Goal: Transaction & Acquisition: Purchase product/service

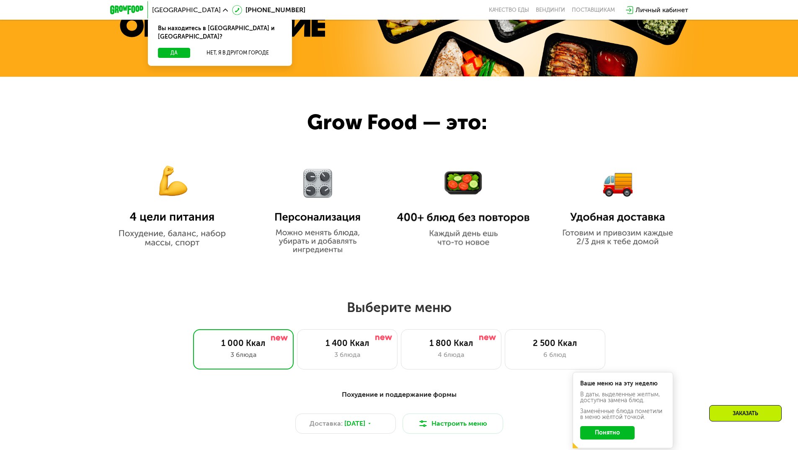
scroll to position [545, 0]
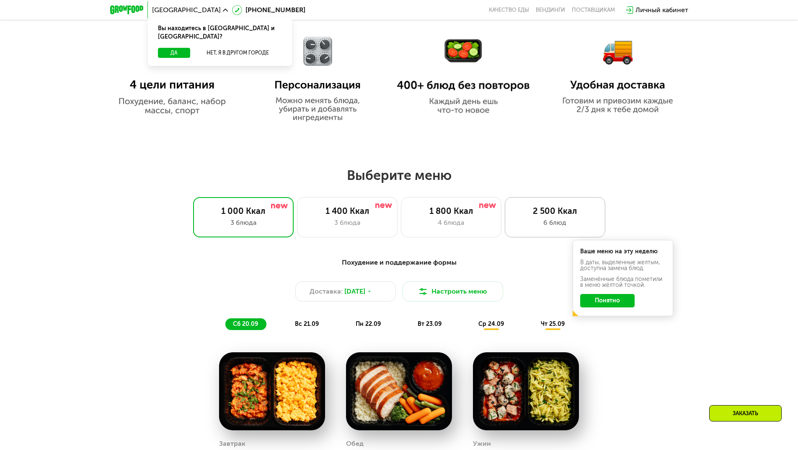
click at [556, 223] on div "6 блюд" at bounding box center [555, 222] width 83 height 10
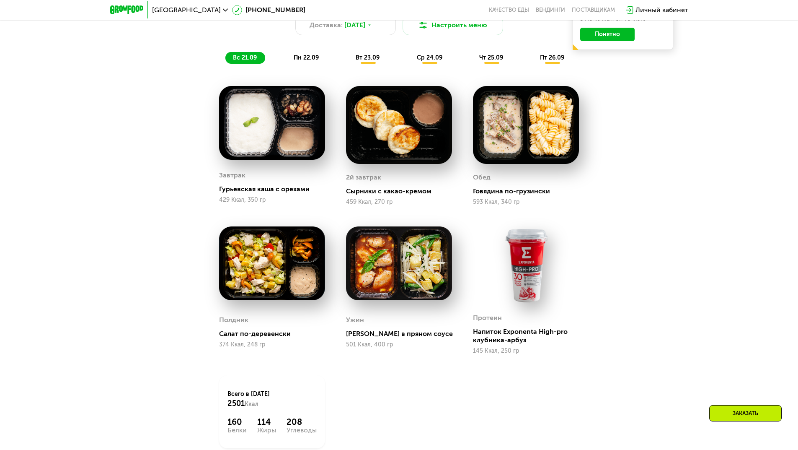
scroll to position [796, 0]
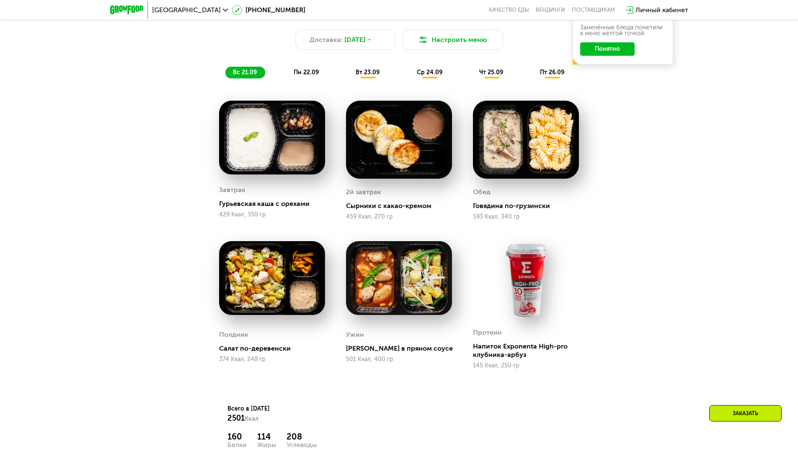
click at [308, 72] on span "пн 22.09" at bounding box center [306, 72] width 25 height 7
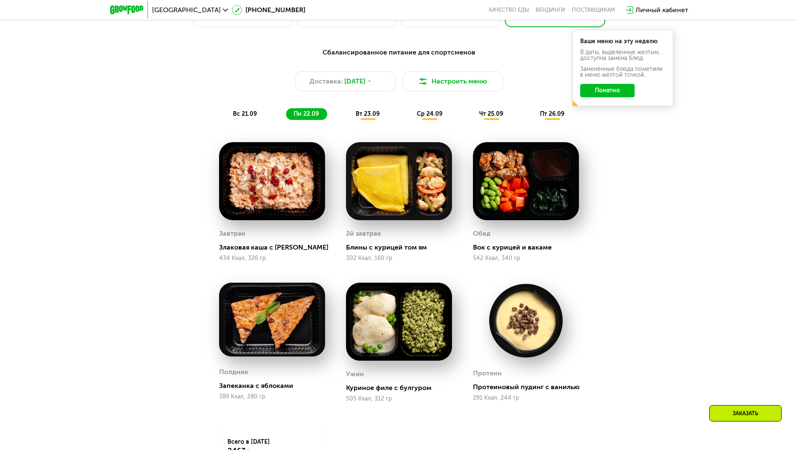
scroll to position [754, 0]
click at [371, 117] on span "вт 23.09" at bounding box center [368, 114] width 24 height 7
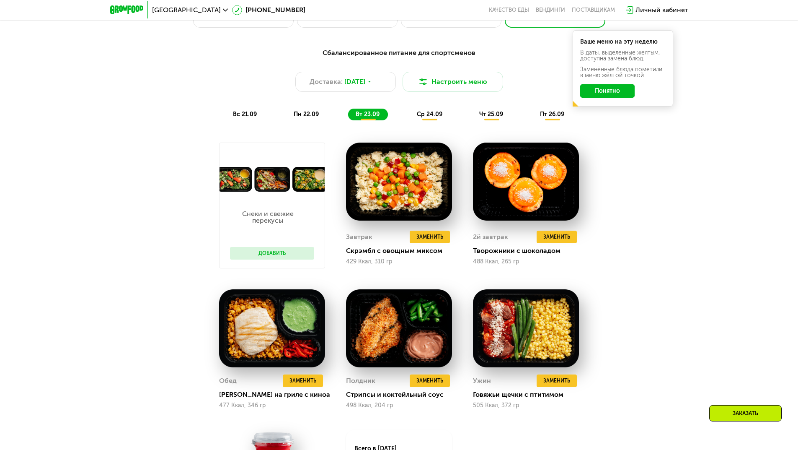
click at [431, 120] on div "ср 24.09" at bounding box center [429, 115] width 41 height 12
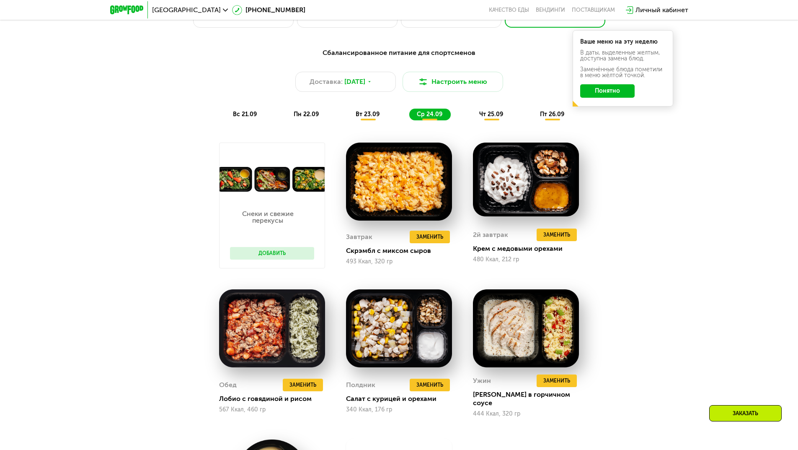
drag, startPoint x: 367, startPoint y: 113, endPoint x: 387, endPoint y: 114, distance: 19.7
click at [367, 113] on div "вт 23.09" at bounding box center [368, 115] width 40 height 12
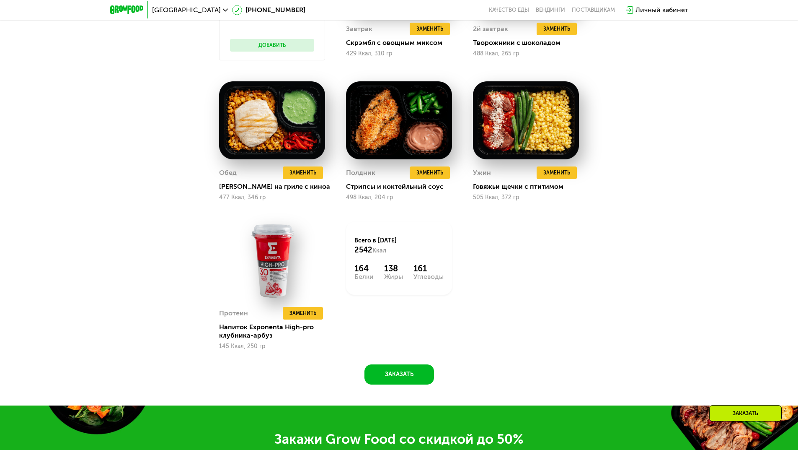
scroll to position [964, 0]
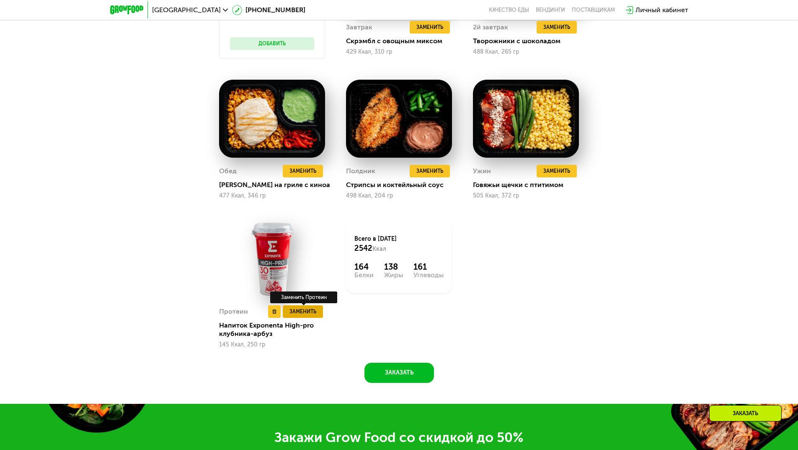
click at [305, 314] on span "Заменить" at bounding box center [303, 311] width 27 height 8
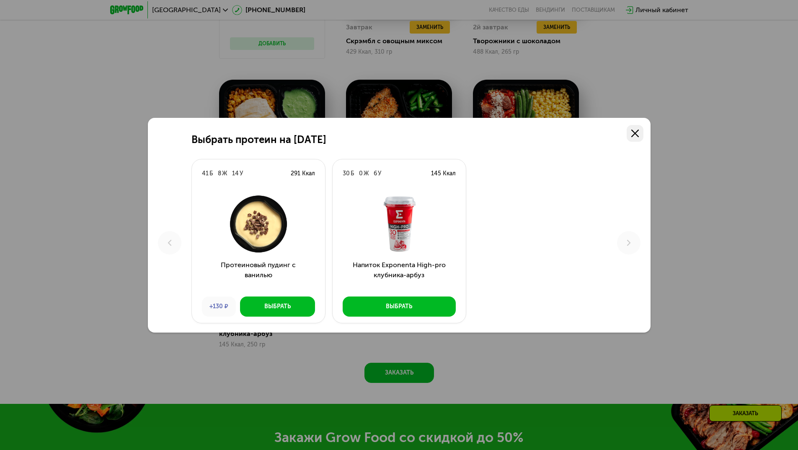
click at [639, 130] on link at bounding box center [635, 133] width 17 height 17
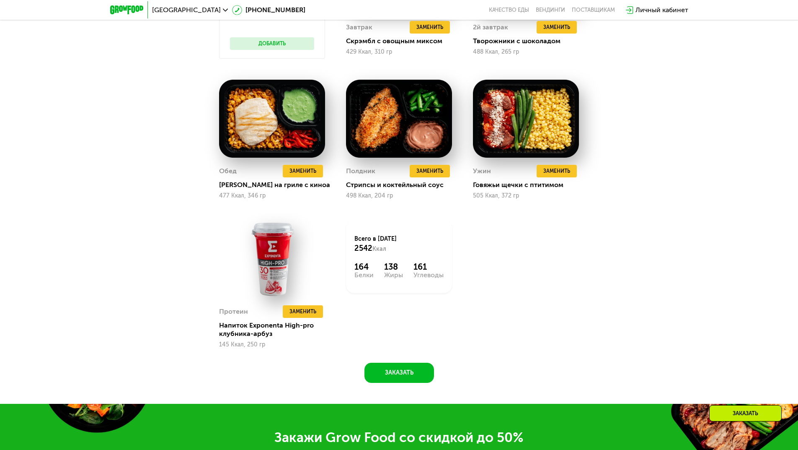
scroll to position [838, 0]
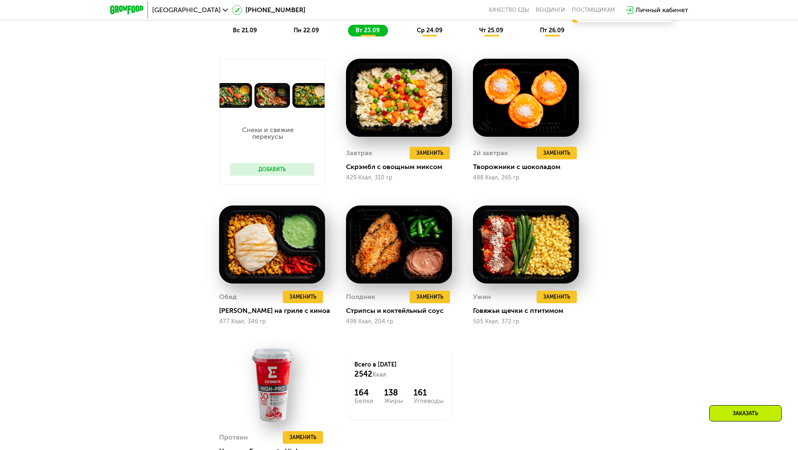
click at [439, 34] on span "ср 24.09" at bounding box center [430, 30] width 26 height 7
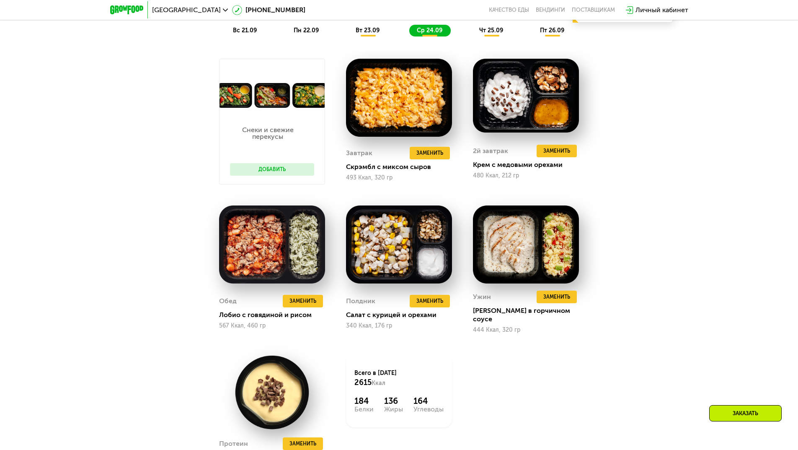
click at [487, 34] on span "чт 25.09" at bounding box center [491, 30] width 24 height 7
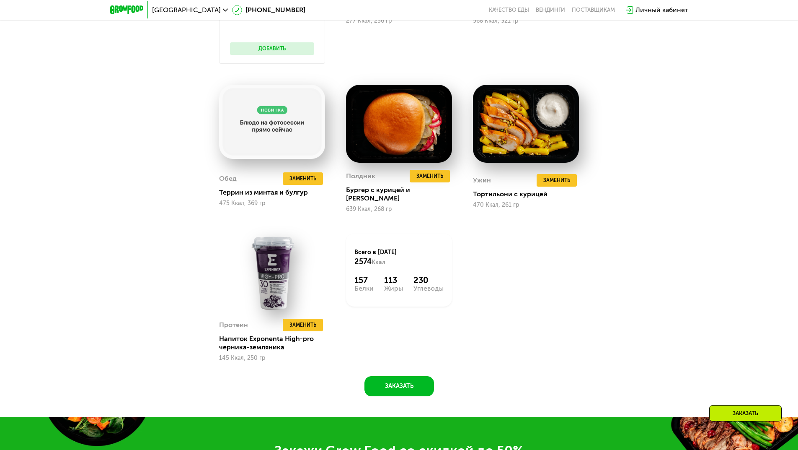
scroll to position [964, 0]
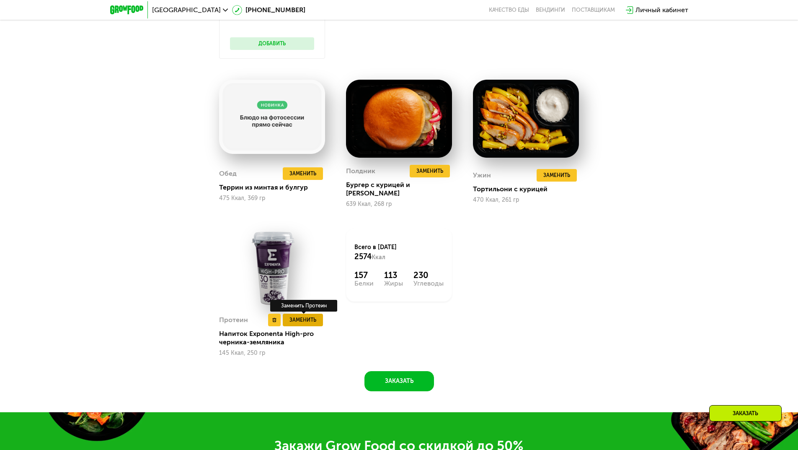
click at [320, 313] on button "Заменить" at bounding box center [303, 319] width 40 height 13
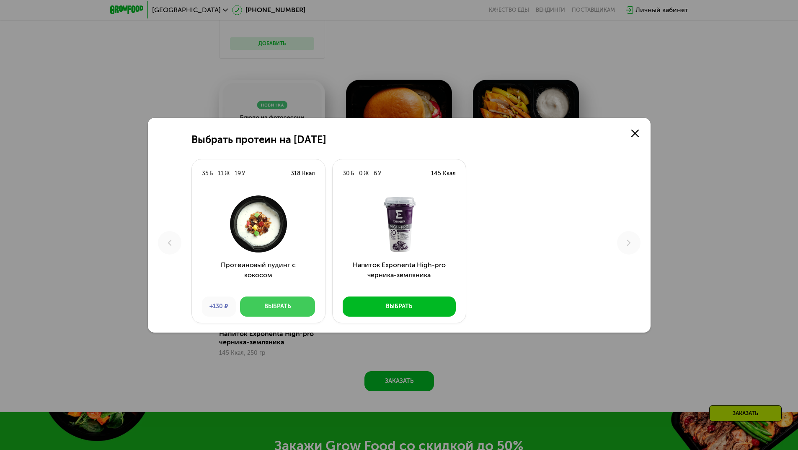
click at [287, 313] on button "Выбрать" at bounding box center [277, 306] width 75 height 20
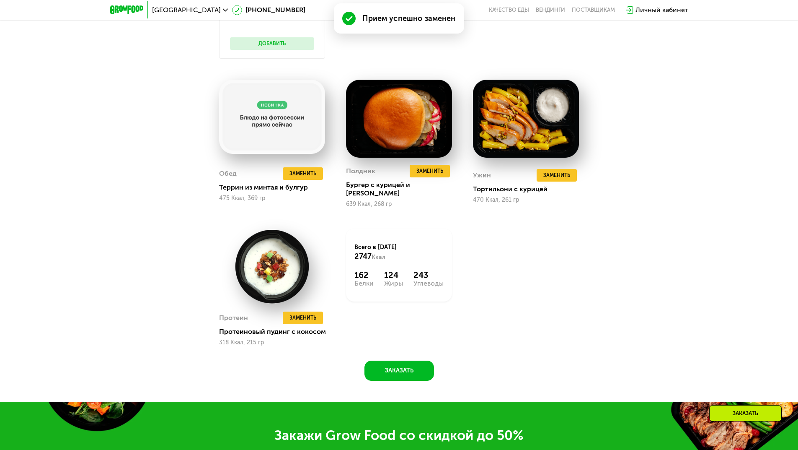
scroll to position [775, 0]
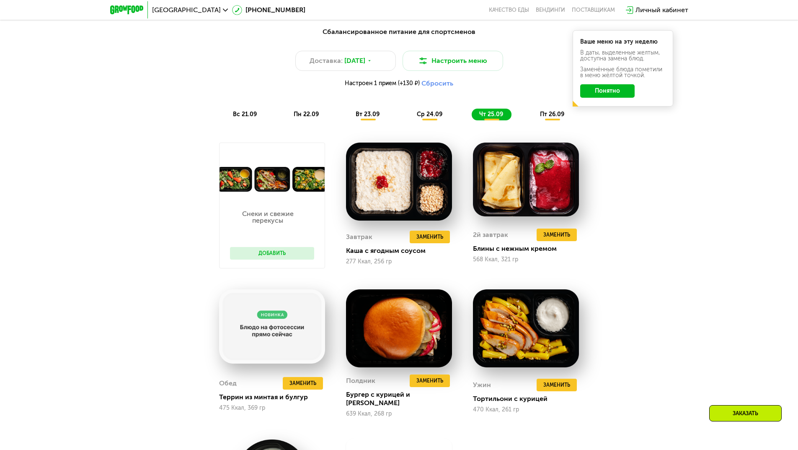
click at [282, 256] on button "Добавить" at bounding box center [272, 253] width 84 height 13
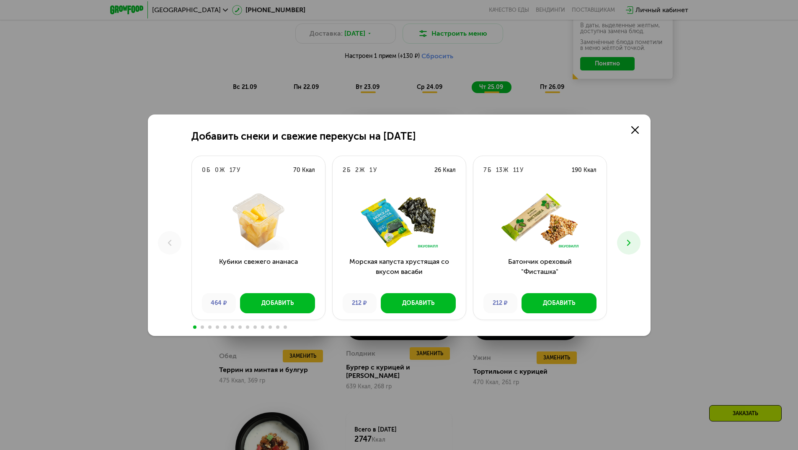
scroll to position [817, 0]
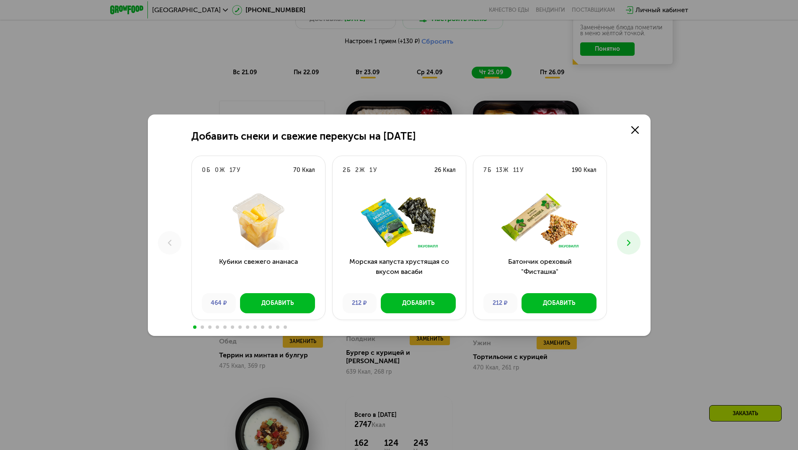
click at [632, 247] on icon at bounding box center [629, 243] width 10 height 10
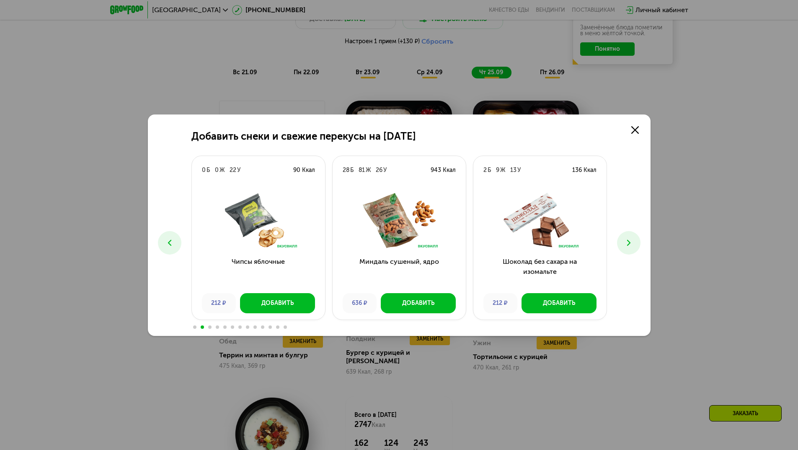
click at [632, 247] on icon at bounding box center [629, 243] width 10 height 10
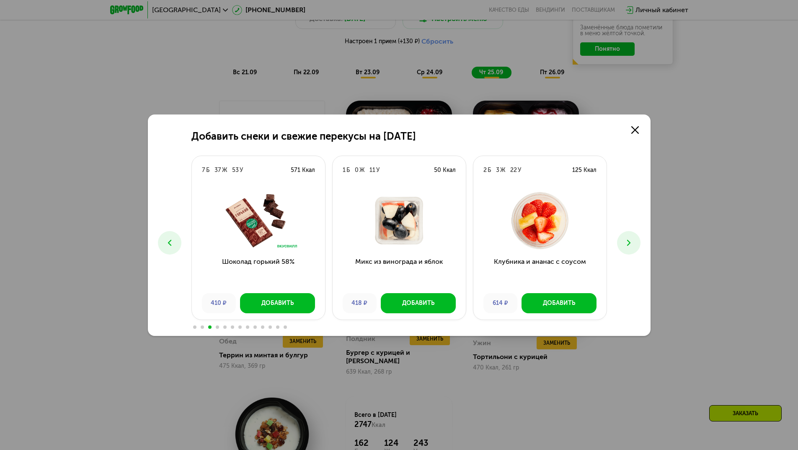
click at [632, 247] on icon at bounding box center [629, 243] width 10 height 10
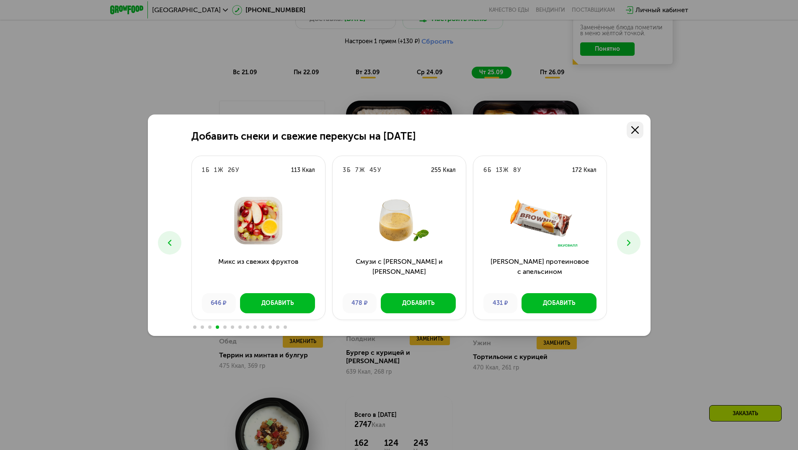
click at [638, 131] on icon at bounding box center [635, 130] width 8 height 8
